Goal: Task Accomplishment & Management: Use online tool/utility

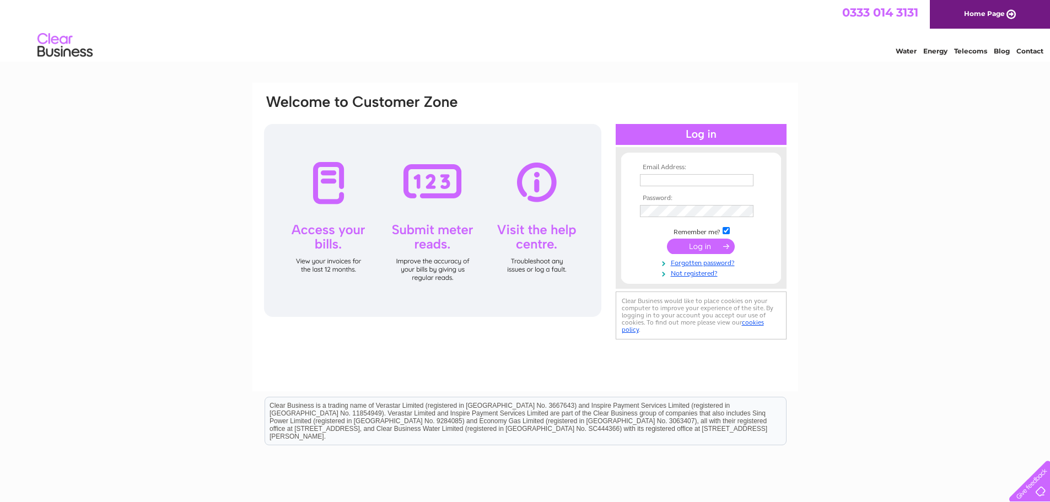
type input "gloryblaze@hotmail.co.uk"
click at [701, 245] on input "submit" at bounding box center [701, 246] width 68 height 15
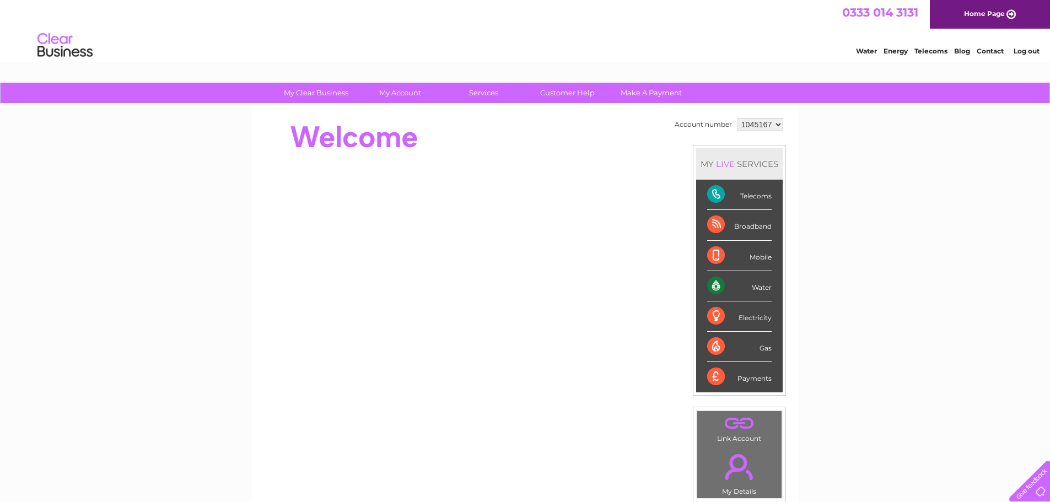
click at [761, 346] on div "Gas" at bounding box center [739, 347] width 64 height 30
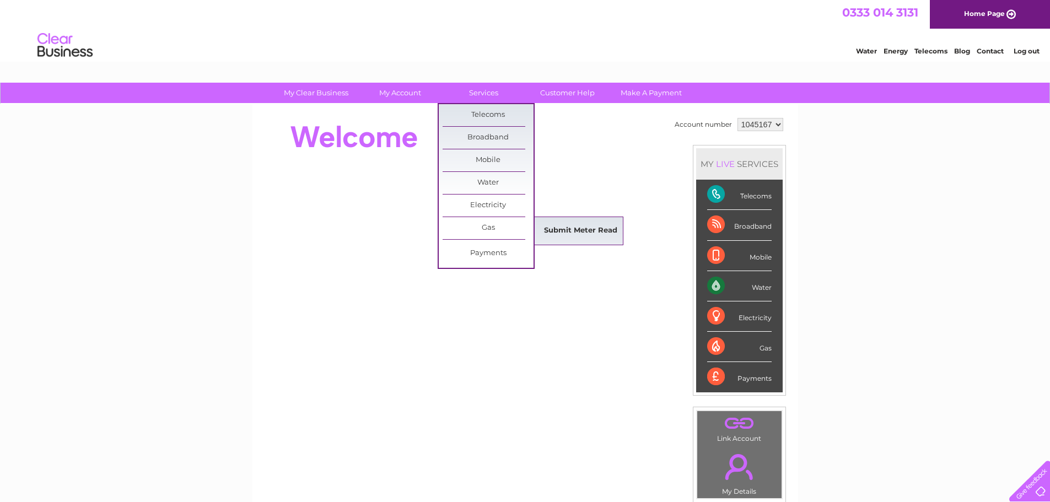
click at [569, 228] on link "Submit Meter Read" at bounding box center [580, 231] width 91 height 22
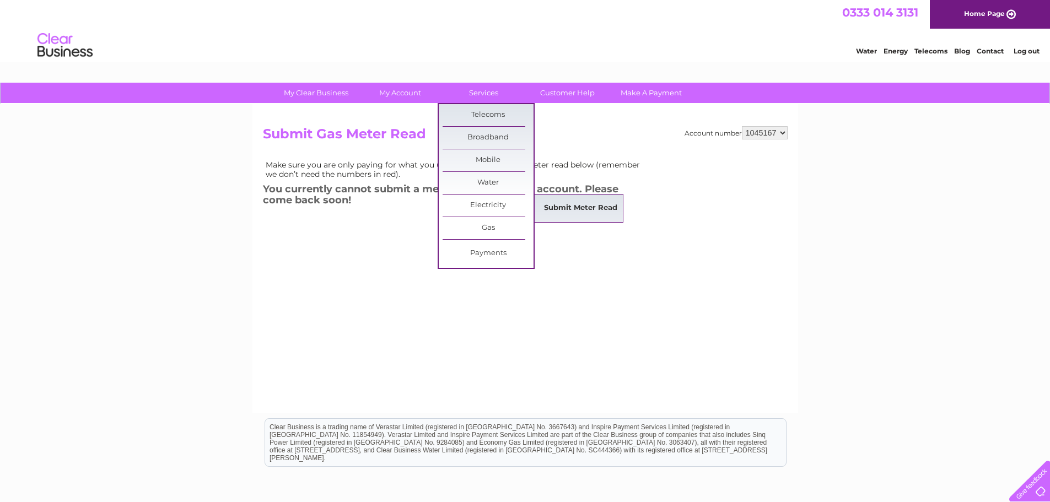
click at [587, 211] on link "Submit Meter Read" at bounding box center [580, 208] width 91 height 22
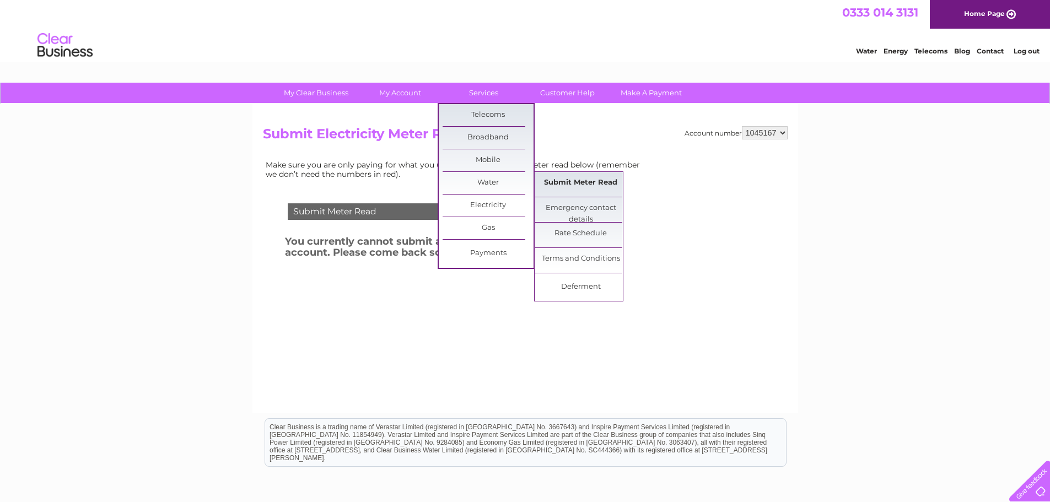
click at [560, 181] on link "Submit Meter Read" at bounding box center [580, 183] width 91 height 22
